Goal: Transaction & Acquisition: Purchase product/service

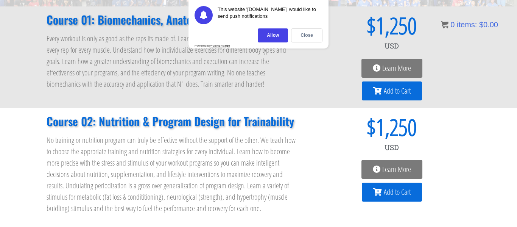
scroll to position [116, 0]
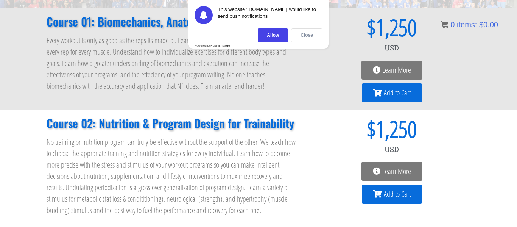
click at [300, 37] on div "Close" at bounding box center [306, 35] width 31 height 14
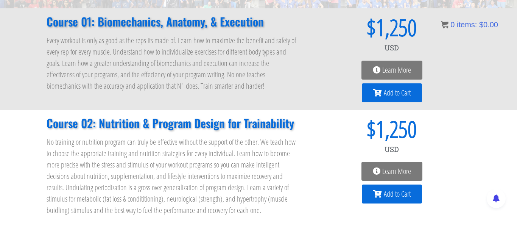
click at [300, 37] on div "Course 01: Biomechanics, Anatomy, & Execution Every workout is only as good as …" at bounding box center [172, 59] width 259 height 94
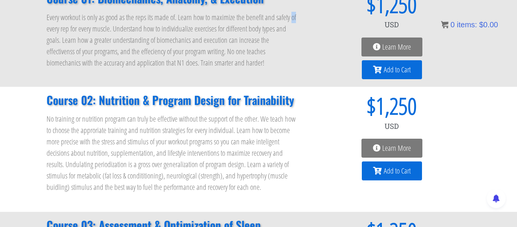
scroll to position [0, 0]
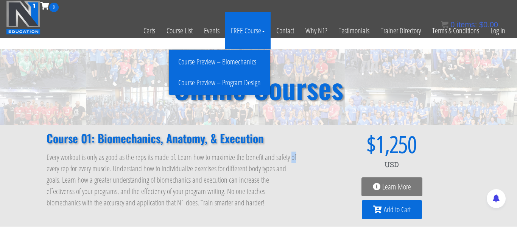
click at [227, 63] on link "Course Preview – Biomechanics" at bounding box center [220, 61] width 98 height 13
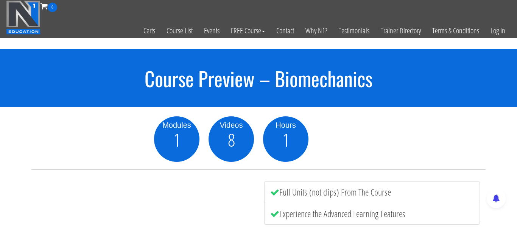
click at [54, 138] on div "Modules 1 Videos 8 Hours 1" at bounding box center [258, 138] width 454 height 45
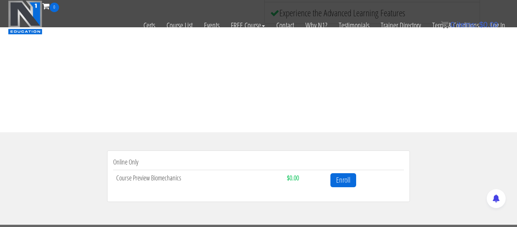
scroll to position [166, 0]
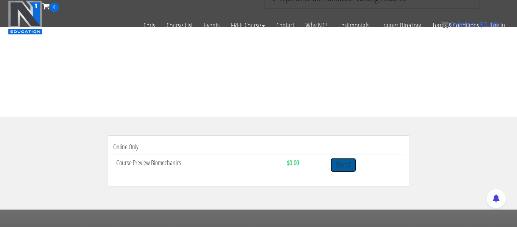
click at [343, 166] on link "Enroll" at bounding box center [343, 165] width 26 height 14
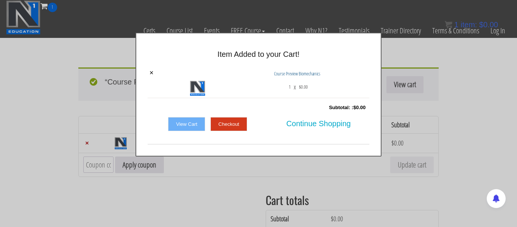
click at [229, 124] on link "Checkout" at bounding box center [228, 124] width 37 height 14
